Goal: Task Accomplishment & Management: Manage account settings

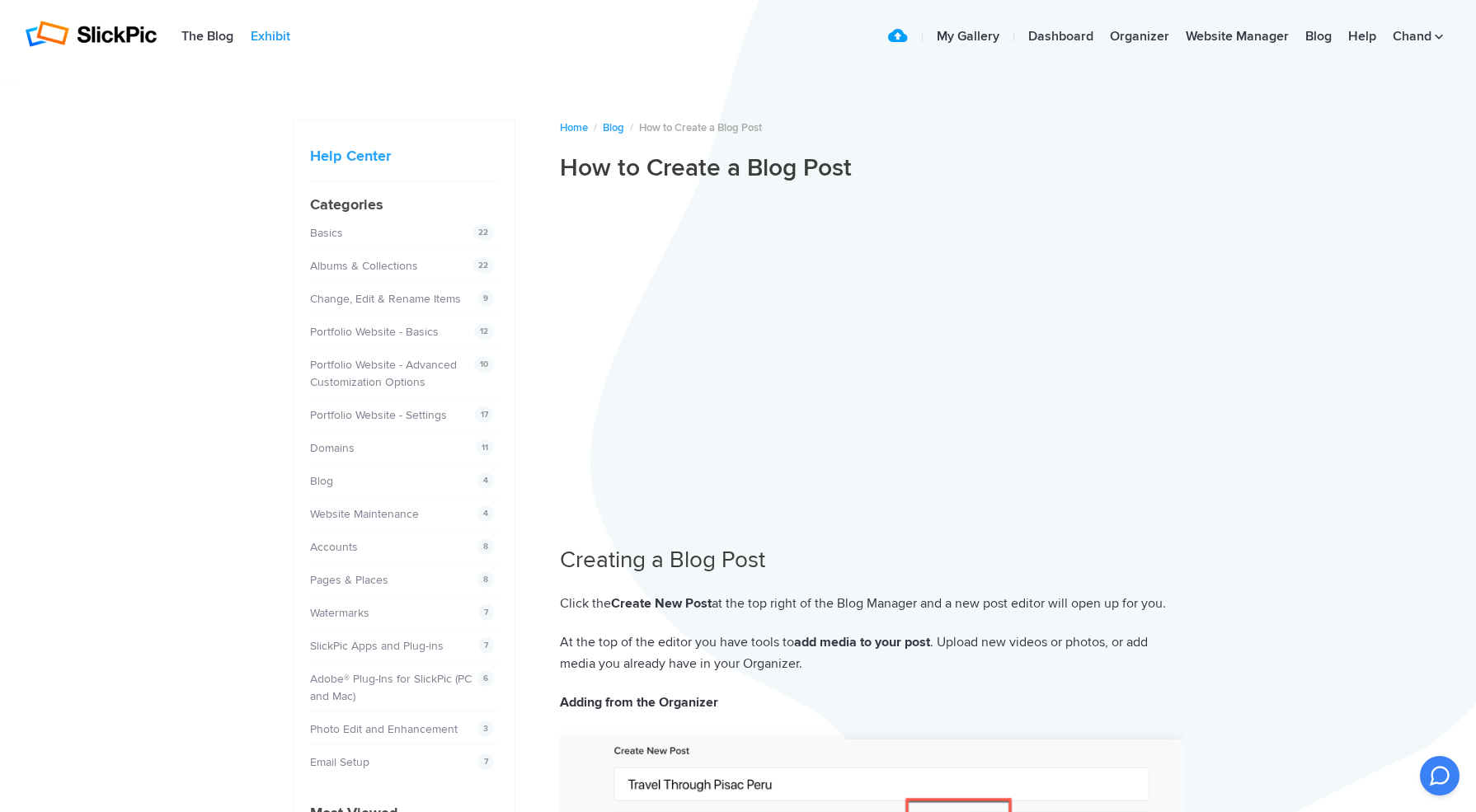
click at [265, 37] on link "Exhibit" at bounding box center [270, 37] width 56 height 33
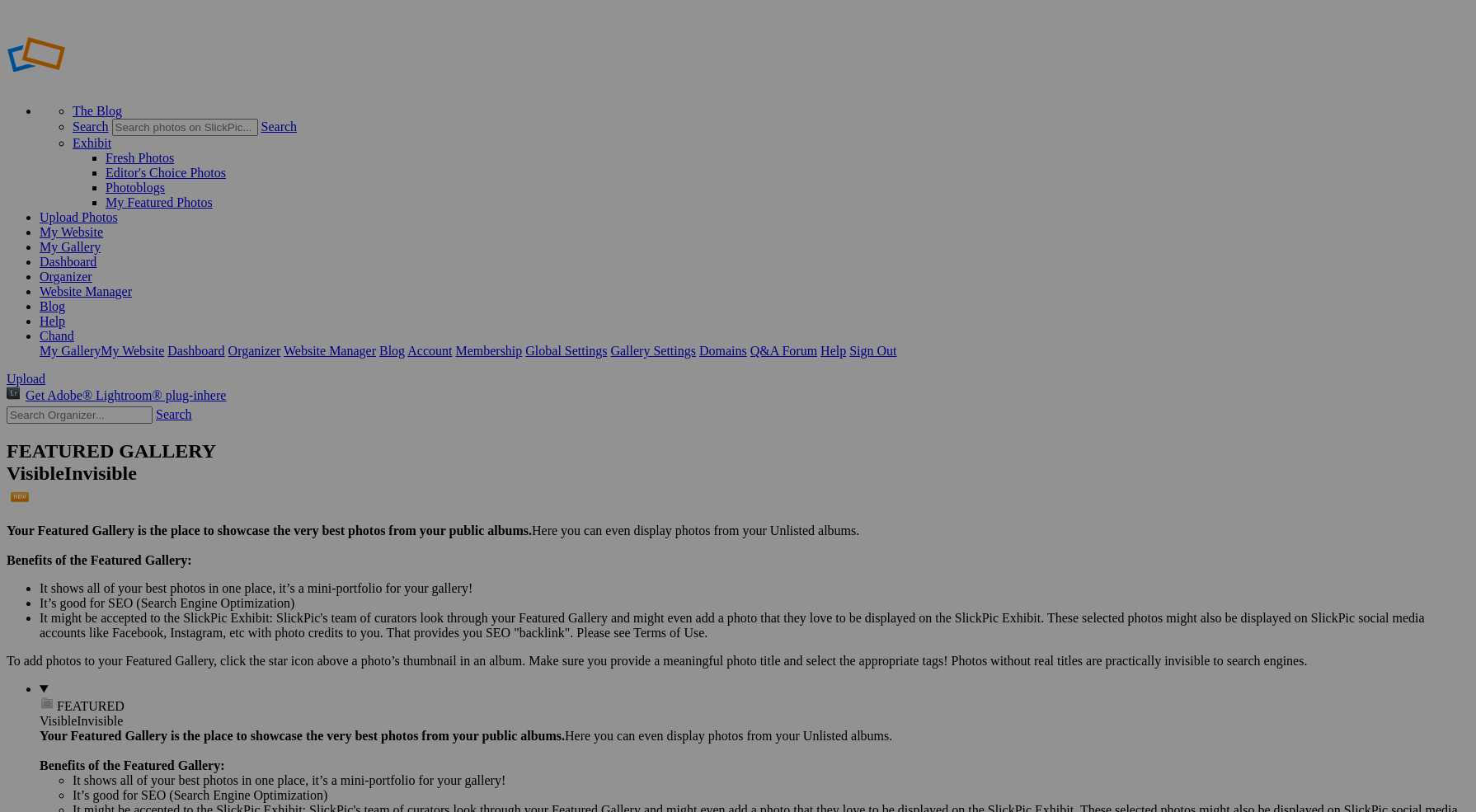
type input "Mobi ALbum"
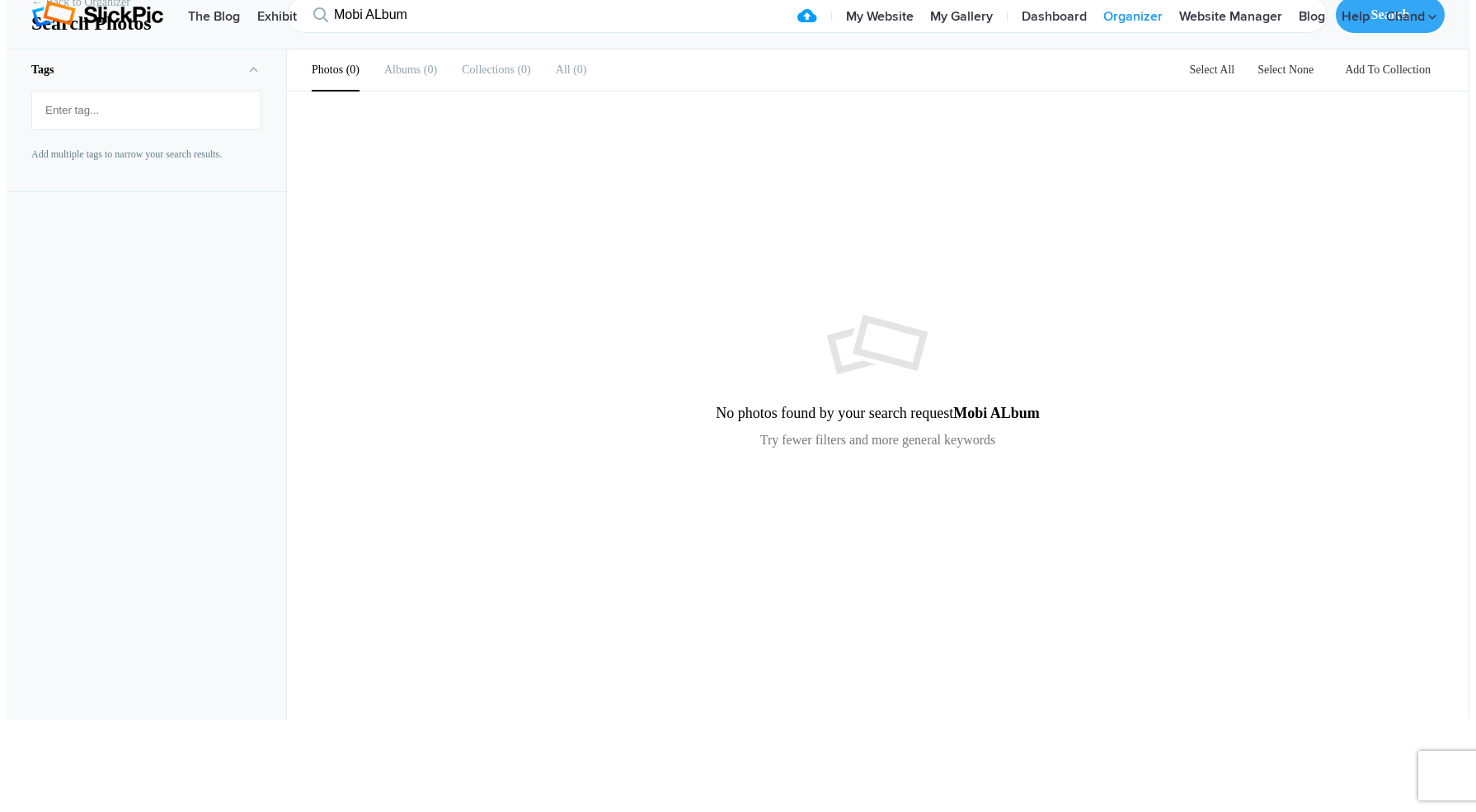
click at [1132, 33] on link "Organizer" at bounding box center [1132, 17] width 76 height 33
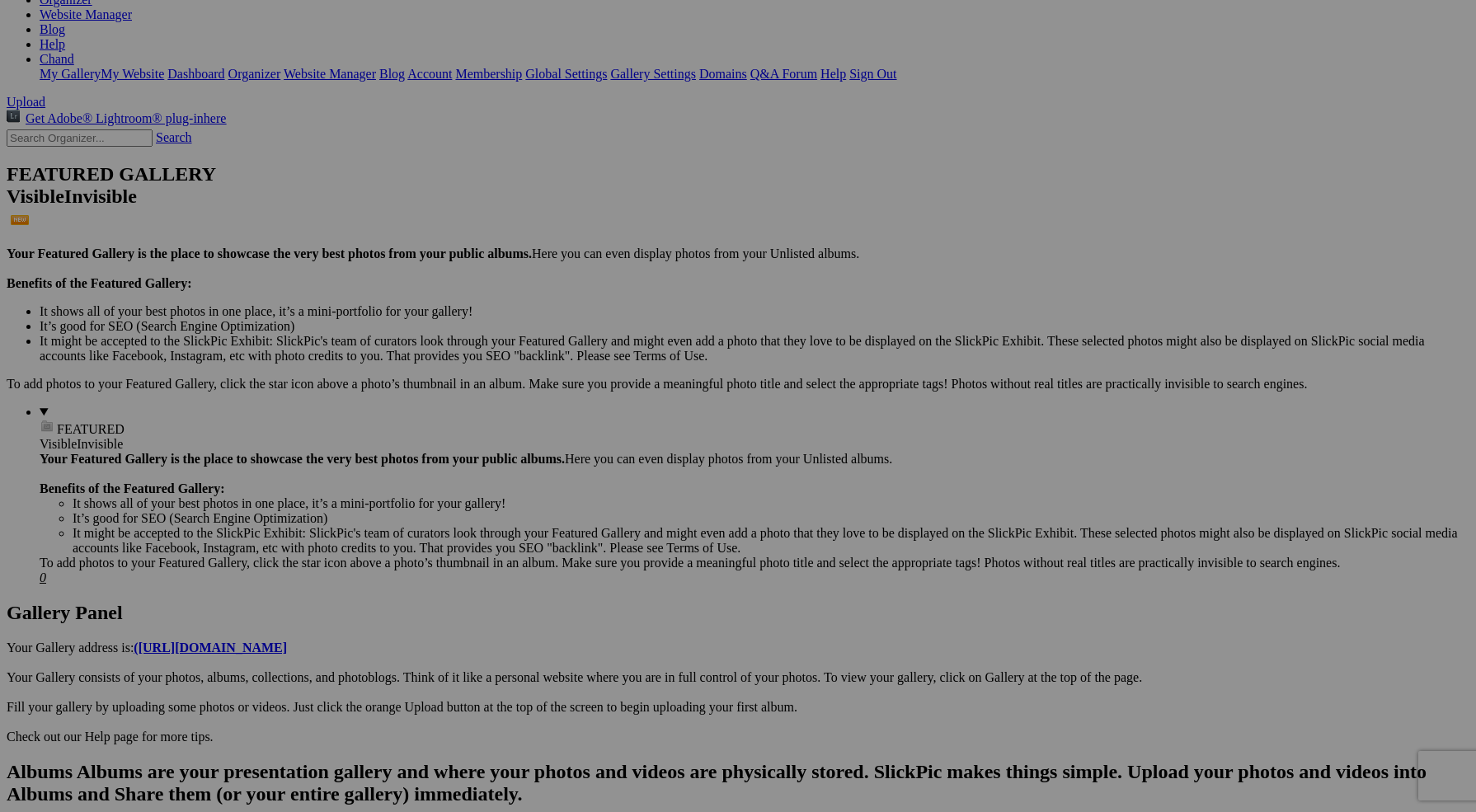
scroll to position [276, 0]
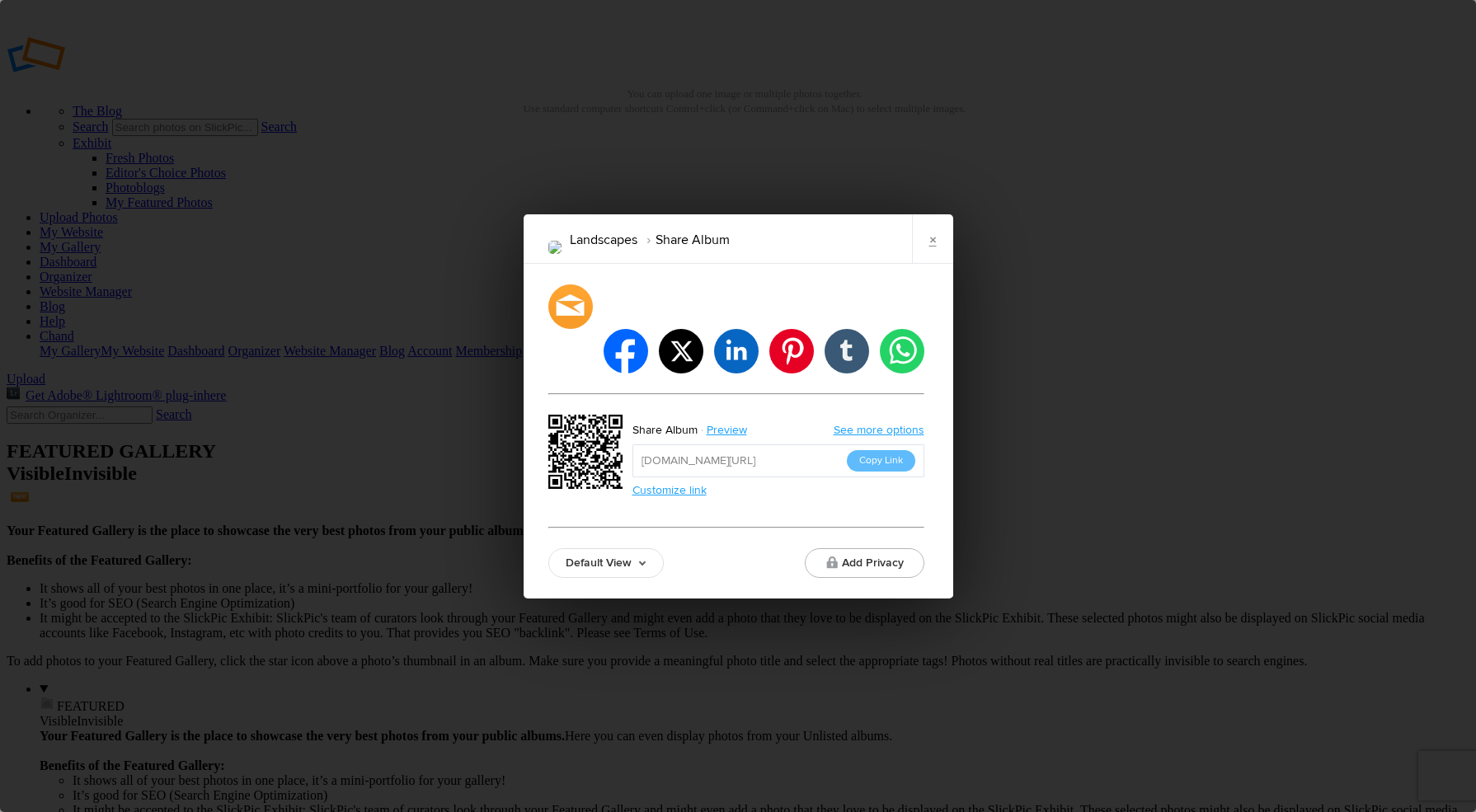
click at [1197, 127] on div "Landscapes Share Album × facebook twitter linkedin pinterest tumblr whatsapp Sh…" at bounding box center [738, 406] width 1476 height 812
click at [936, 258] on link "×" at bounding box center [932, 239] width 41 height 50
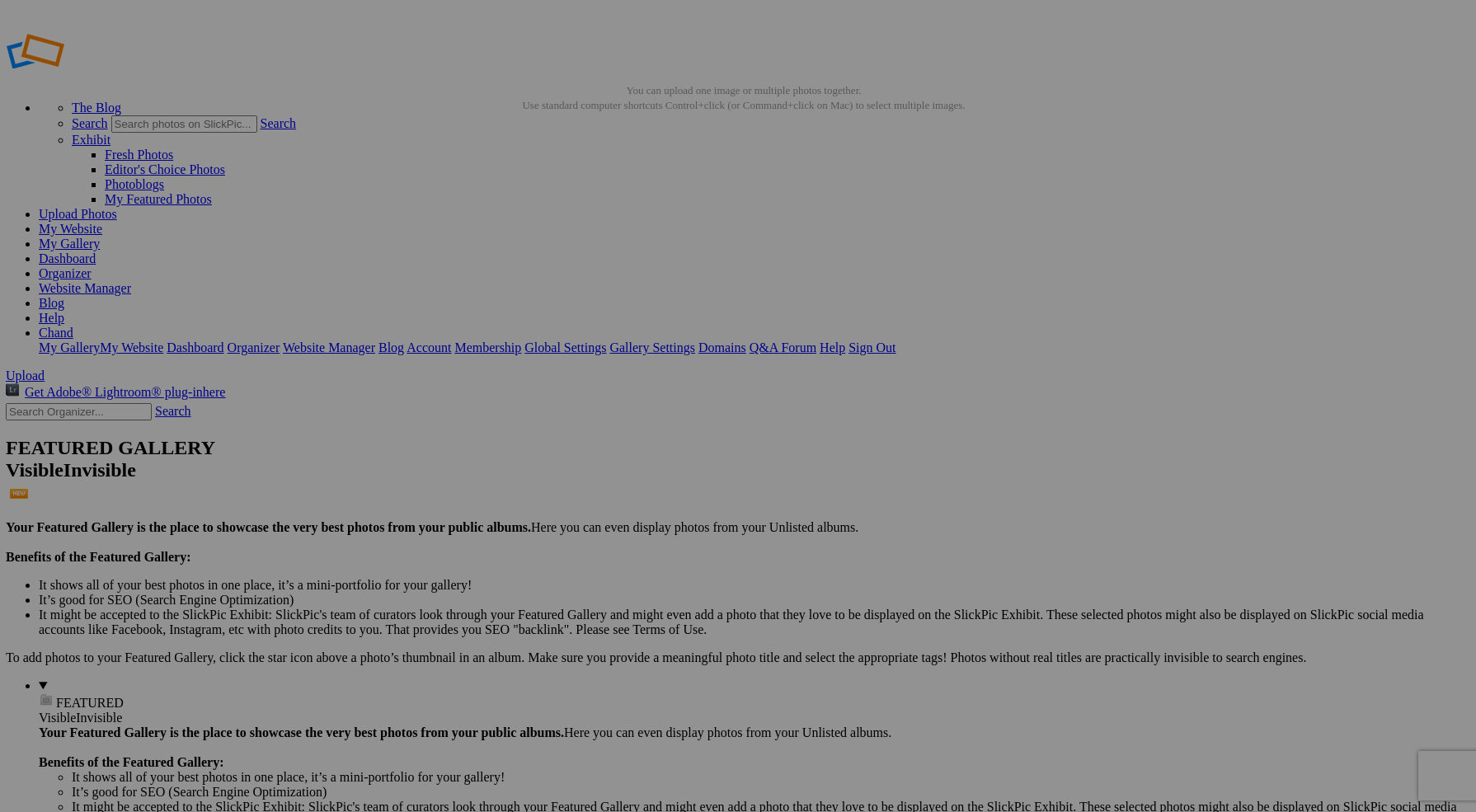
scroll to position [4, 0]
click at [92, 266] on link "Organizer" at bounding box center [65, 273] width 52 height 14
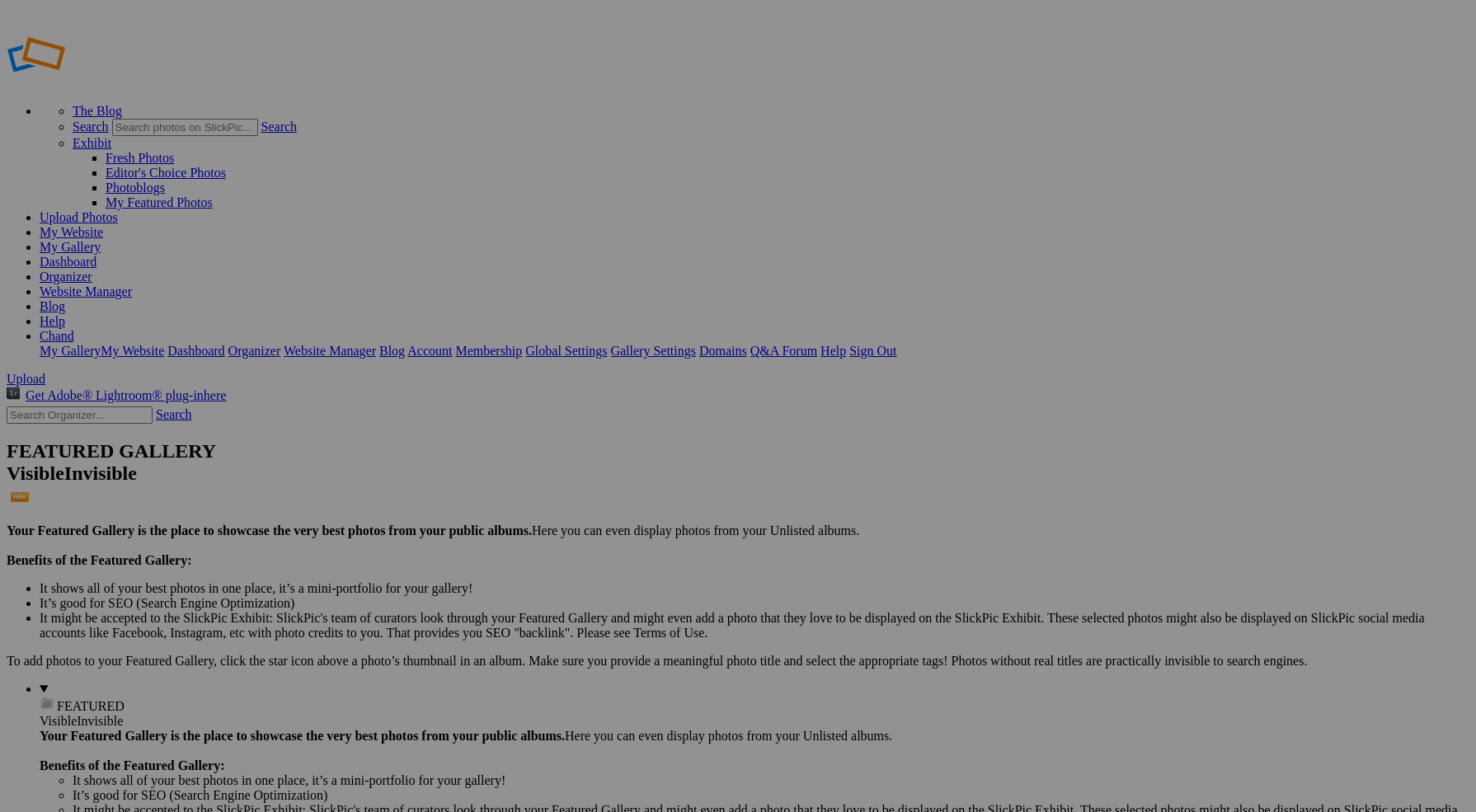
click at [603, 484] on span "Close" at bounding box center [587, 483] width 29 height 14
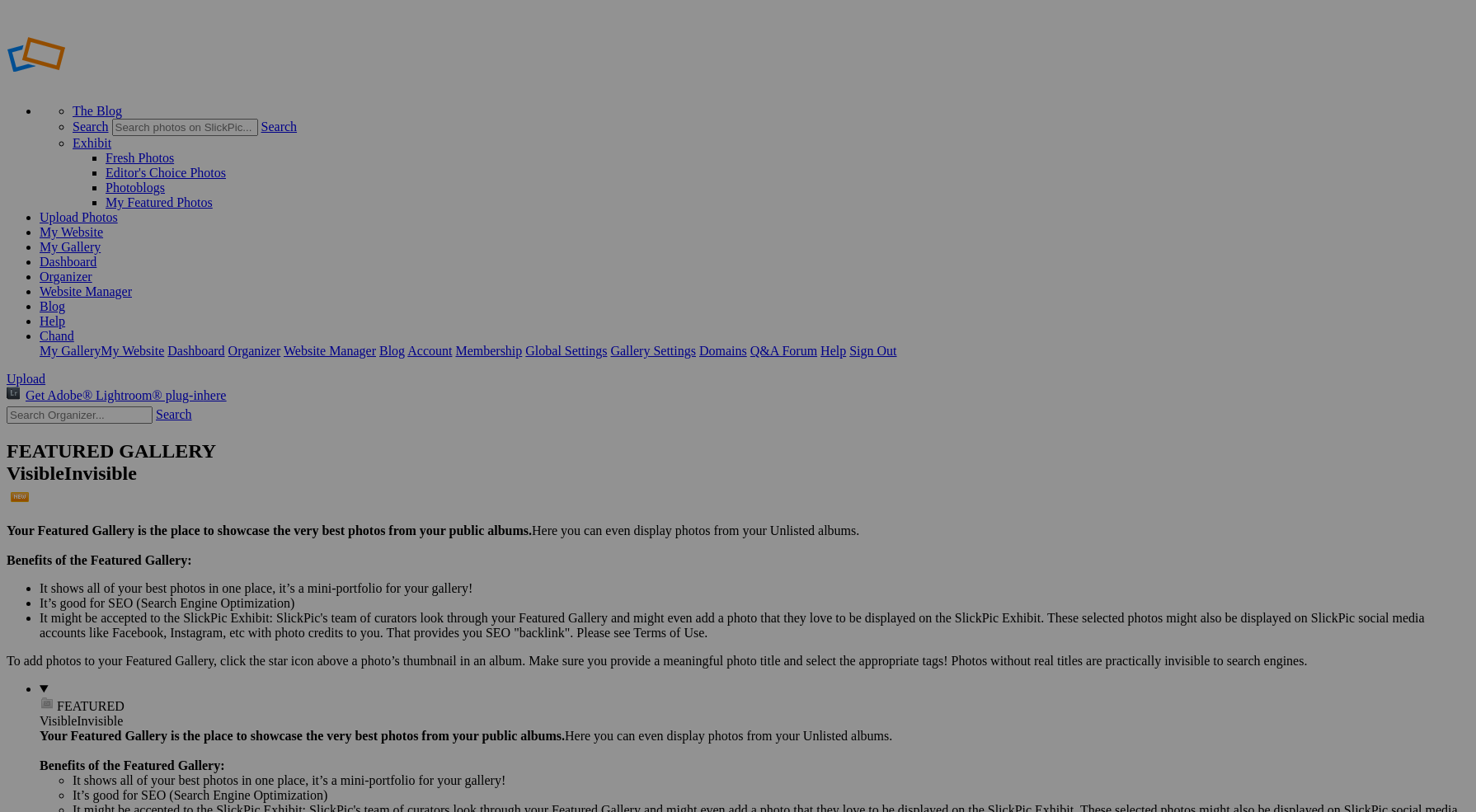
click at [603, 481] on span "Close" at bounding box center [587, 483] width 29 height 14
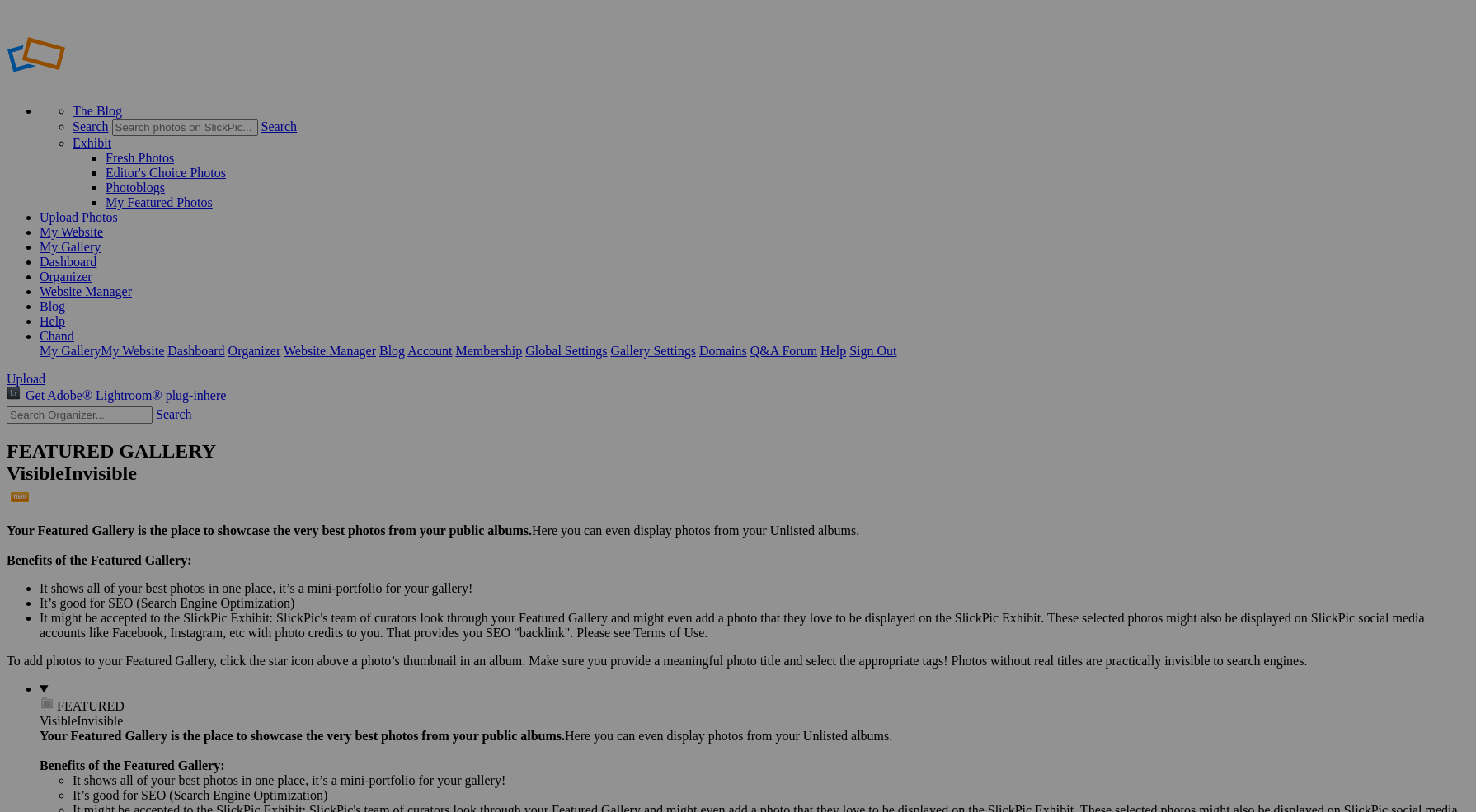
click at [573, 380] on link at bounding box center [573, 380] width 0 height 0
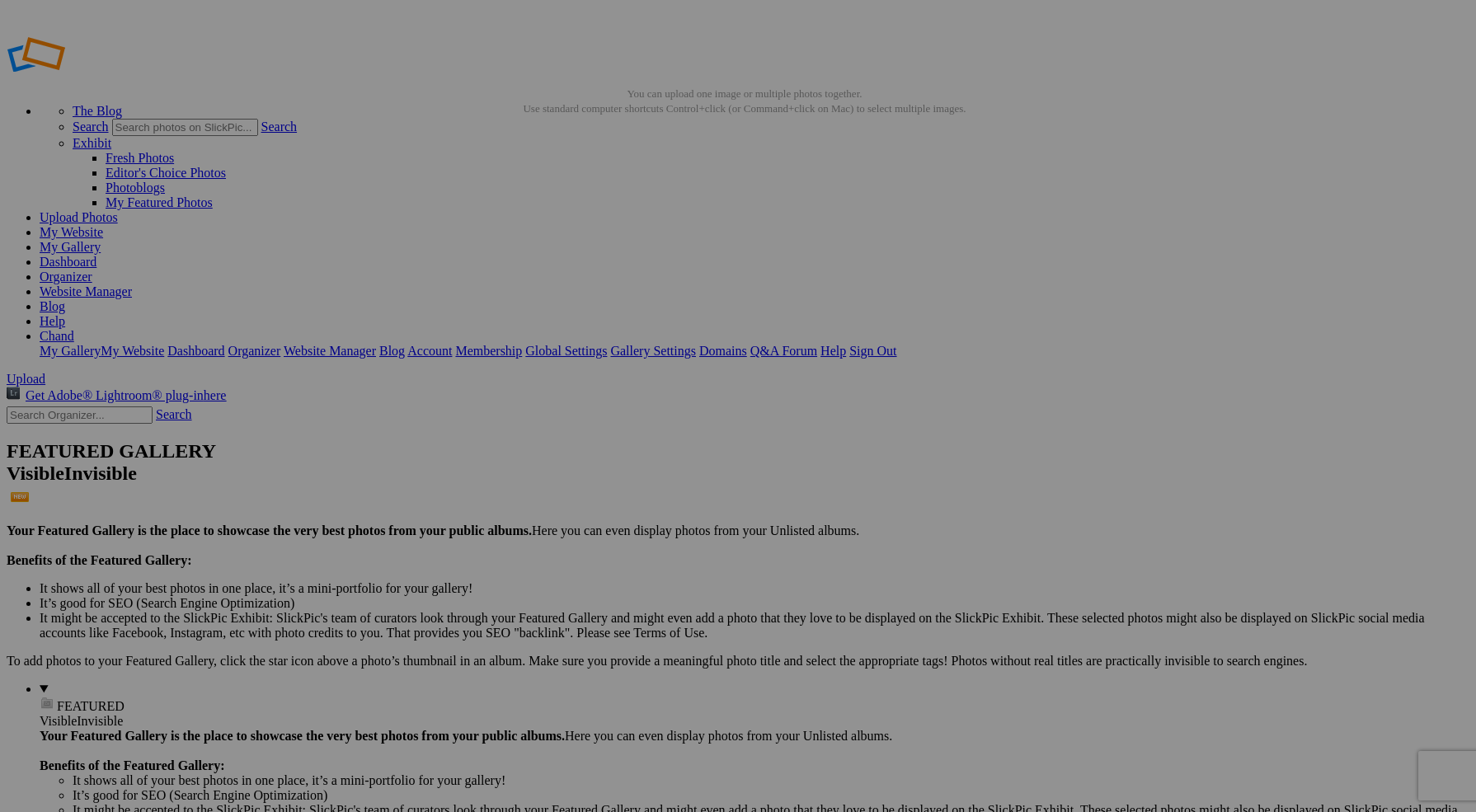
click at [733, 260] on div at bounding box center [738, 406] width 1476 height 812
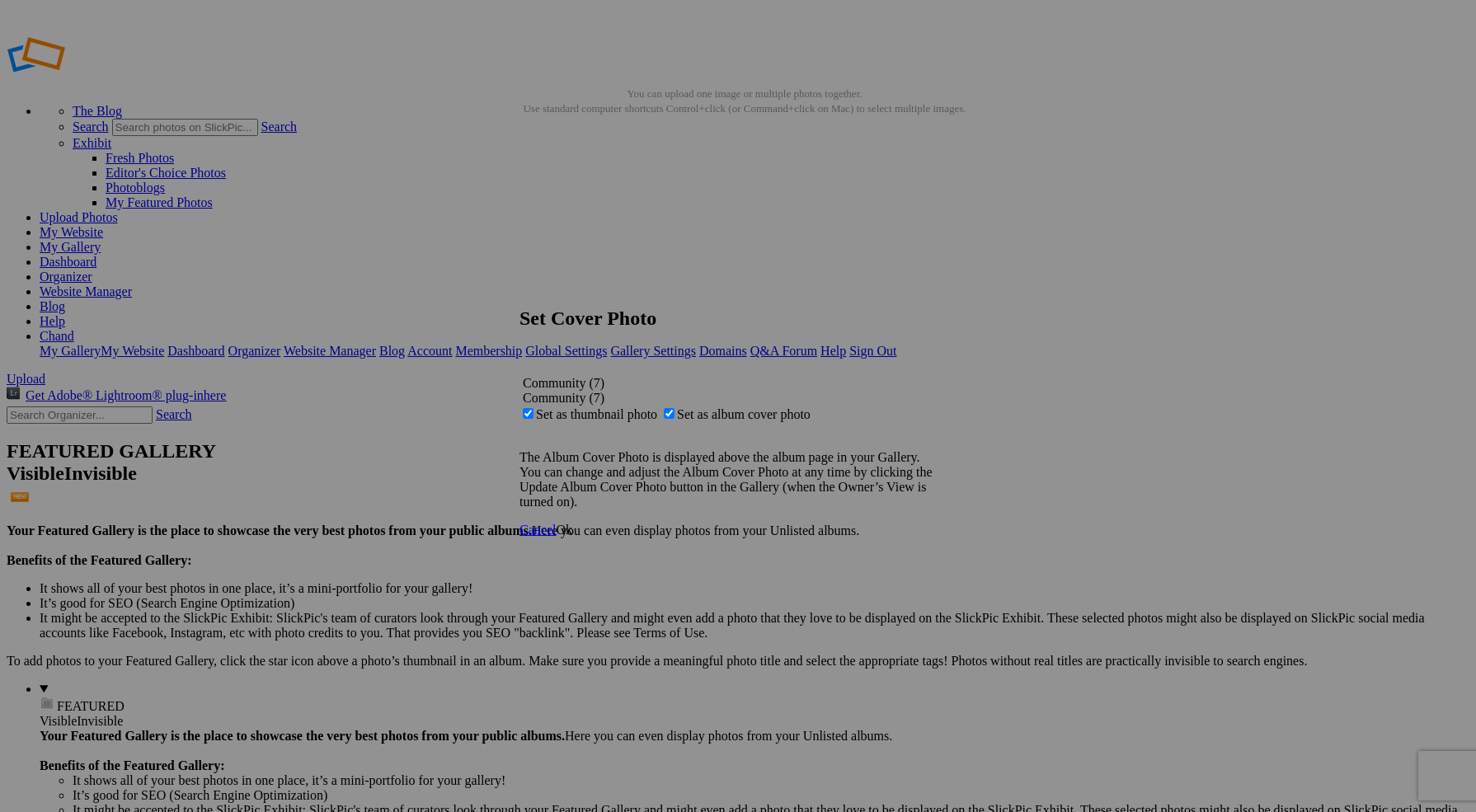
click at [1037, 357] on div at bounding box center [738, 406] width 1476 height 812
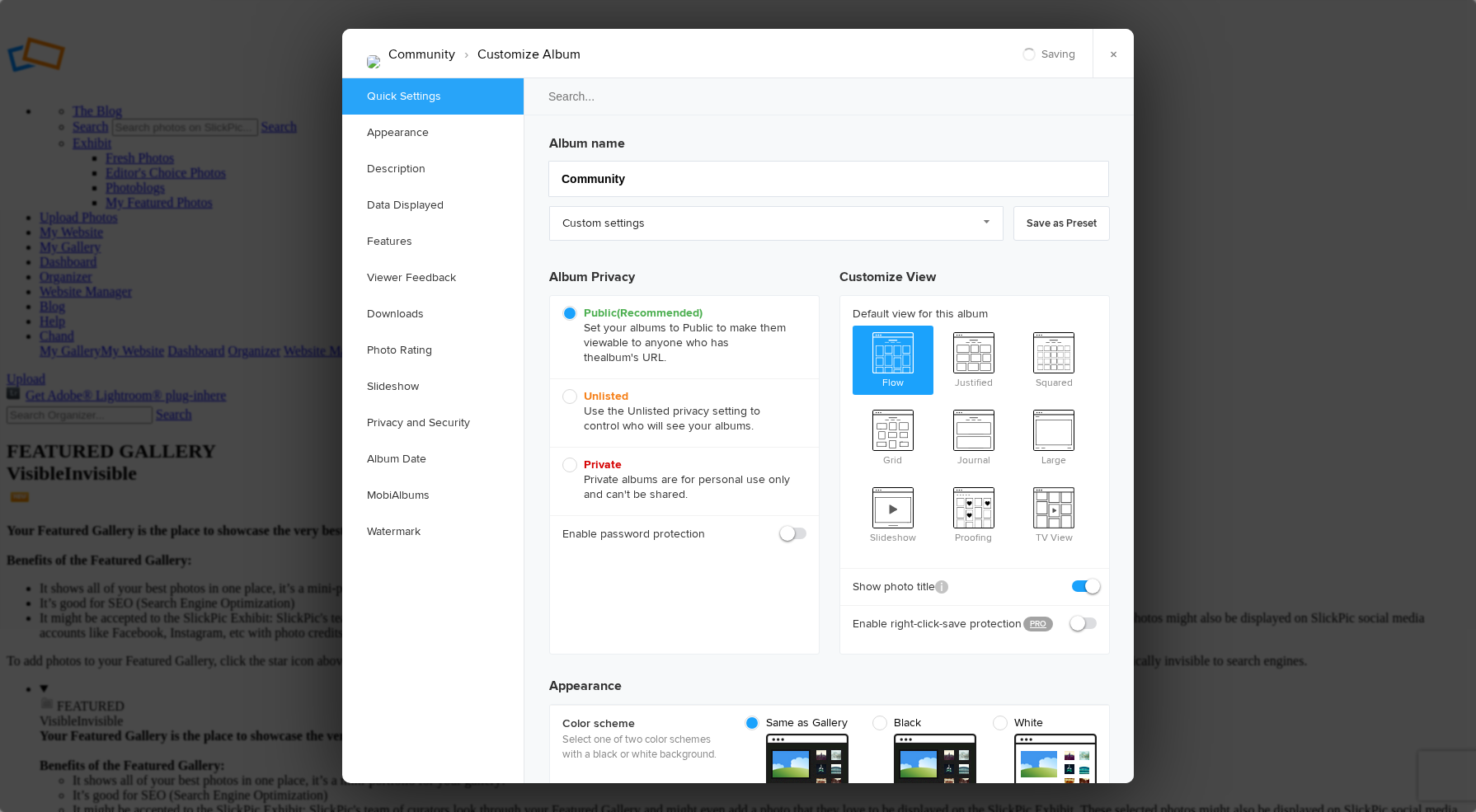
click at [360, 135] on link "Appearance" at bounding box center [432, 132] width 181 height 36
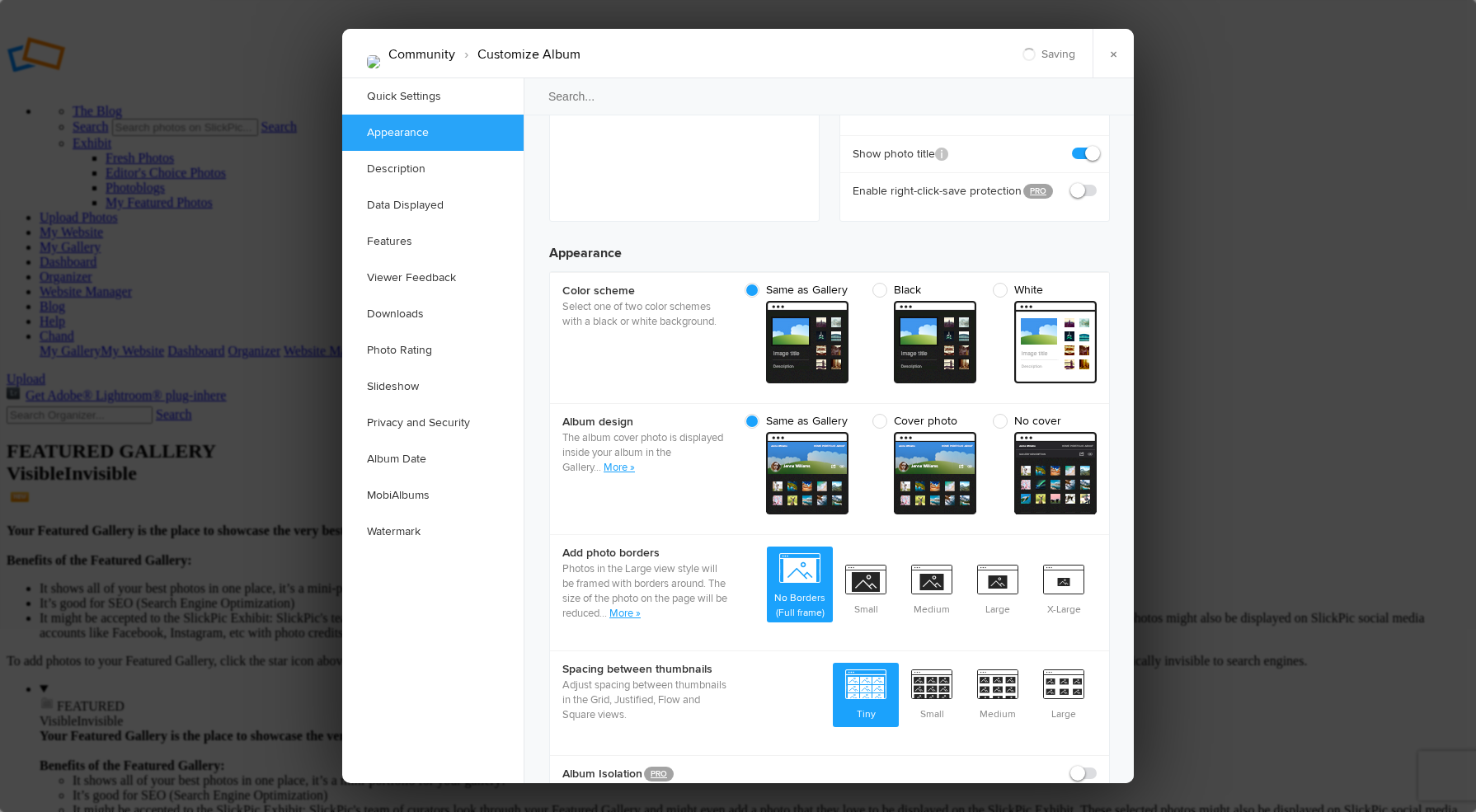
scroll to position [524, 0]
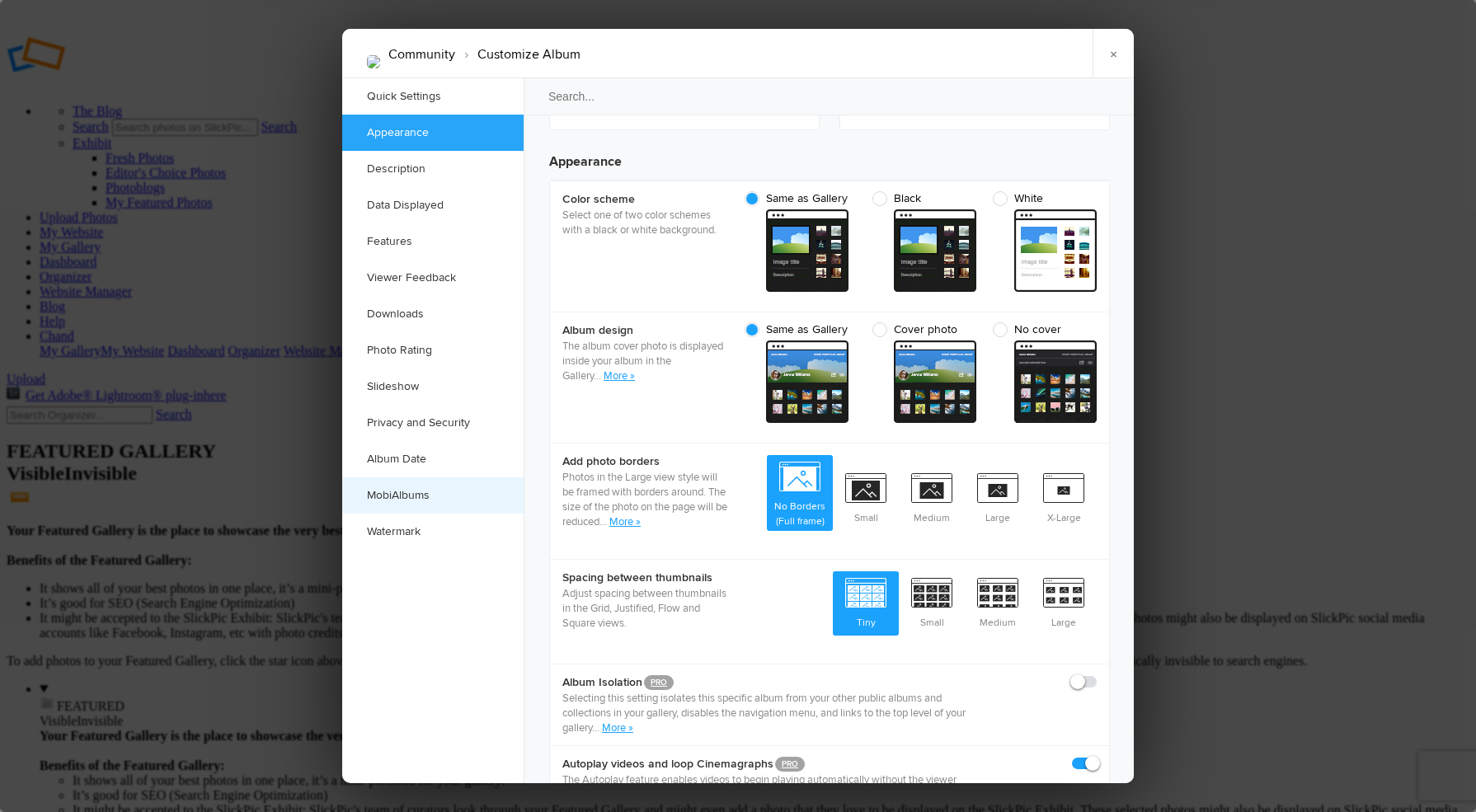
click at [414, 495] on link "MobiAlbums" at bounding box center [432, 494] width 181 height 36
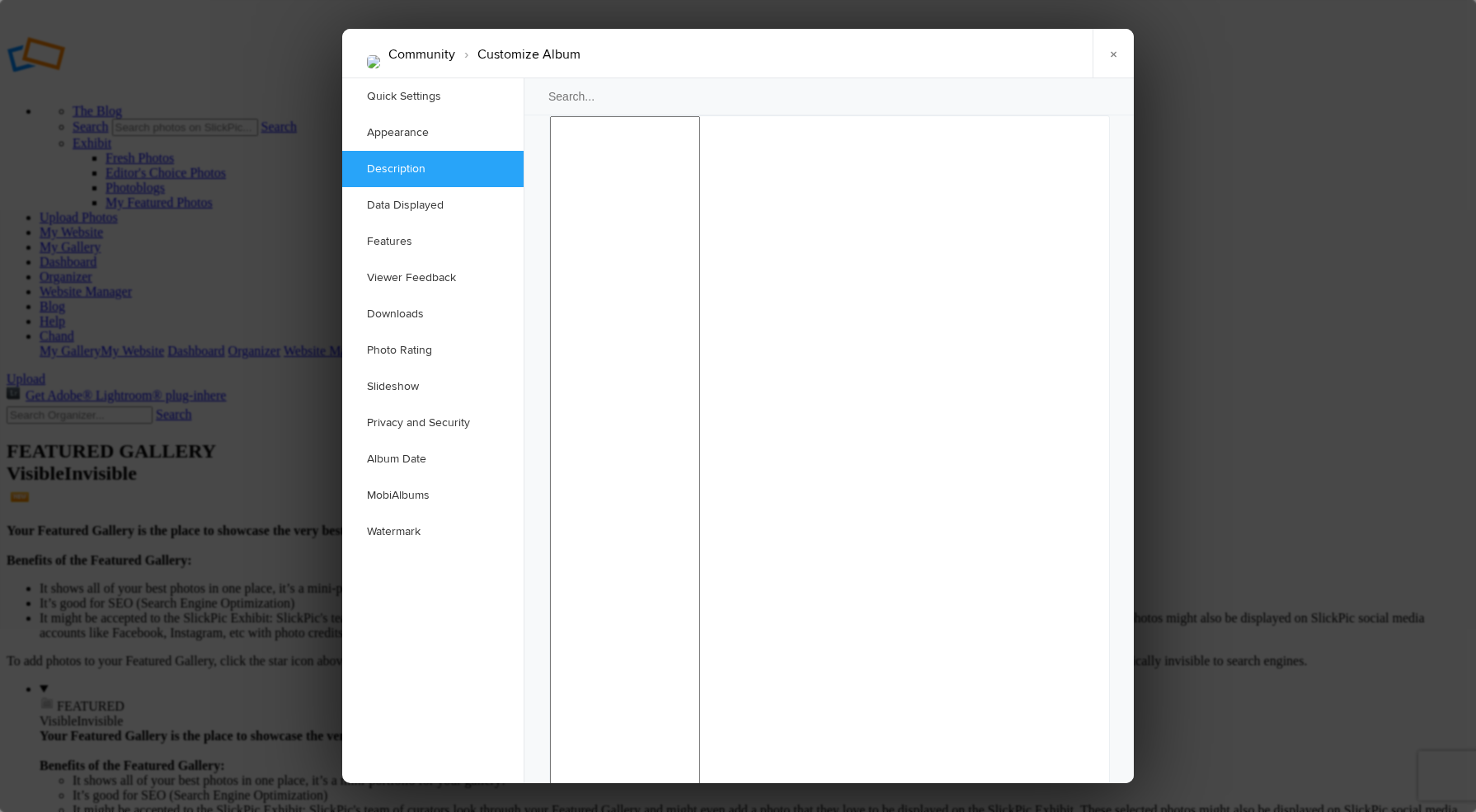
scroll to position [1413, 0]
